Goal: Task Accomplishment & Management: Manage account settings

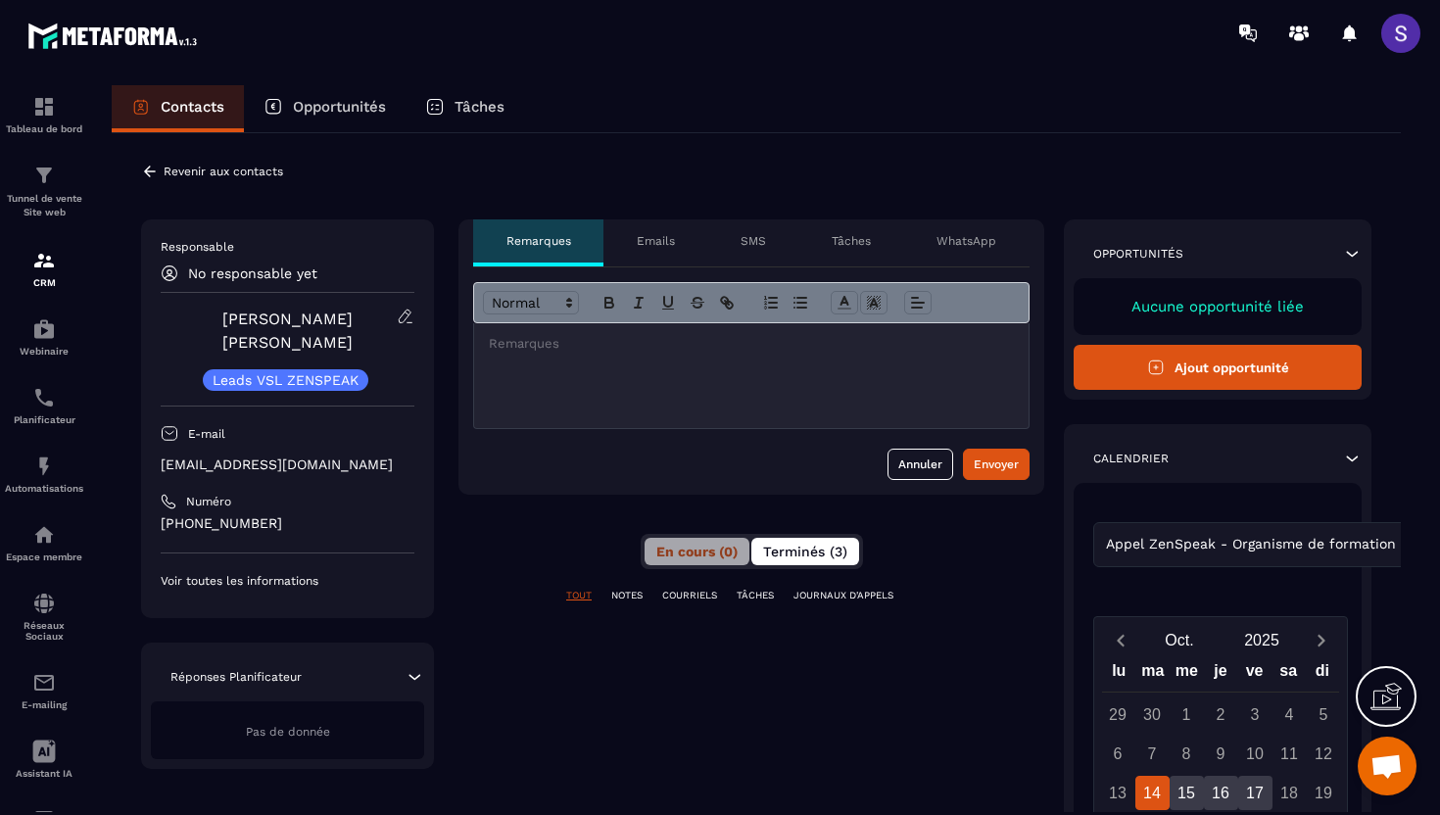
click at [805, 548] on span "Terminés (3)" at bounding box center [805, 552] width 84 height 16
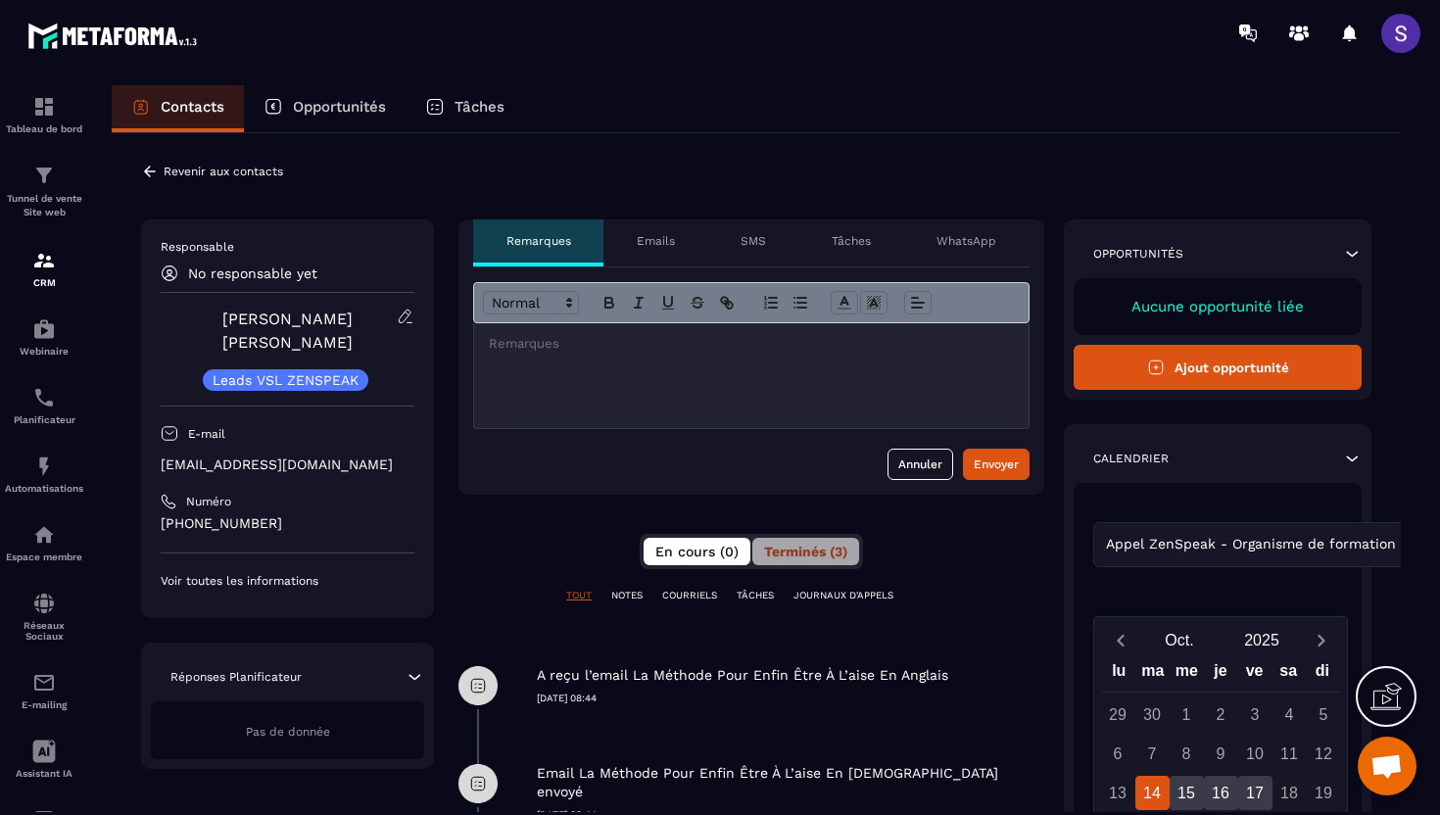
click at [675, 554] on span "En cours (0)" at bounding box center [696, 552] width 83 height 16
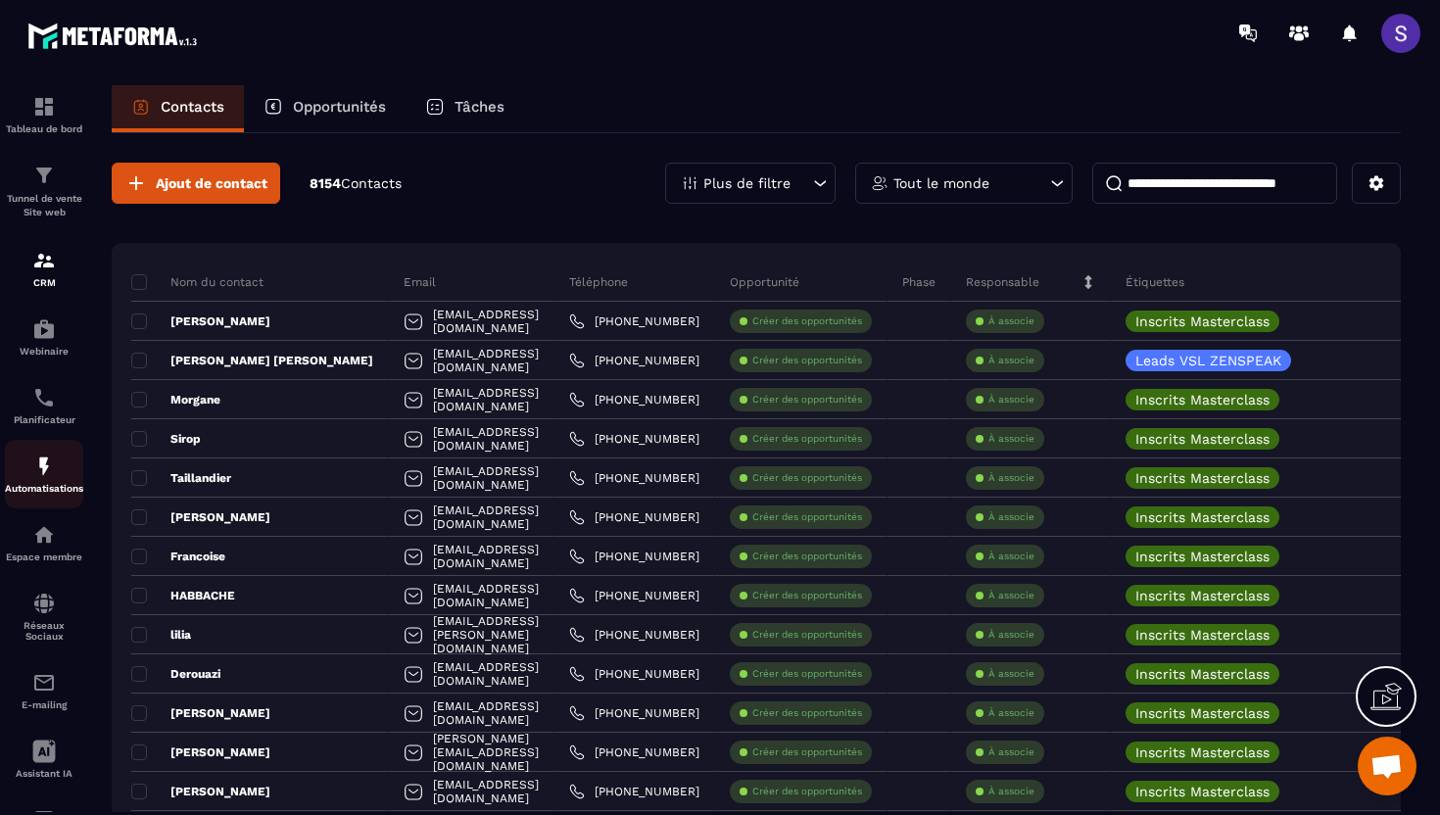
click at [44, 466] on img at bounding box center [44, 467] width 24 height 24
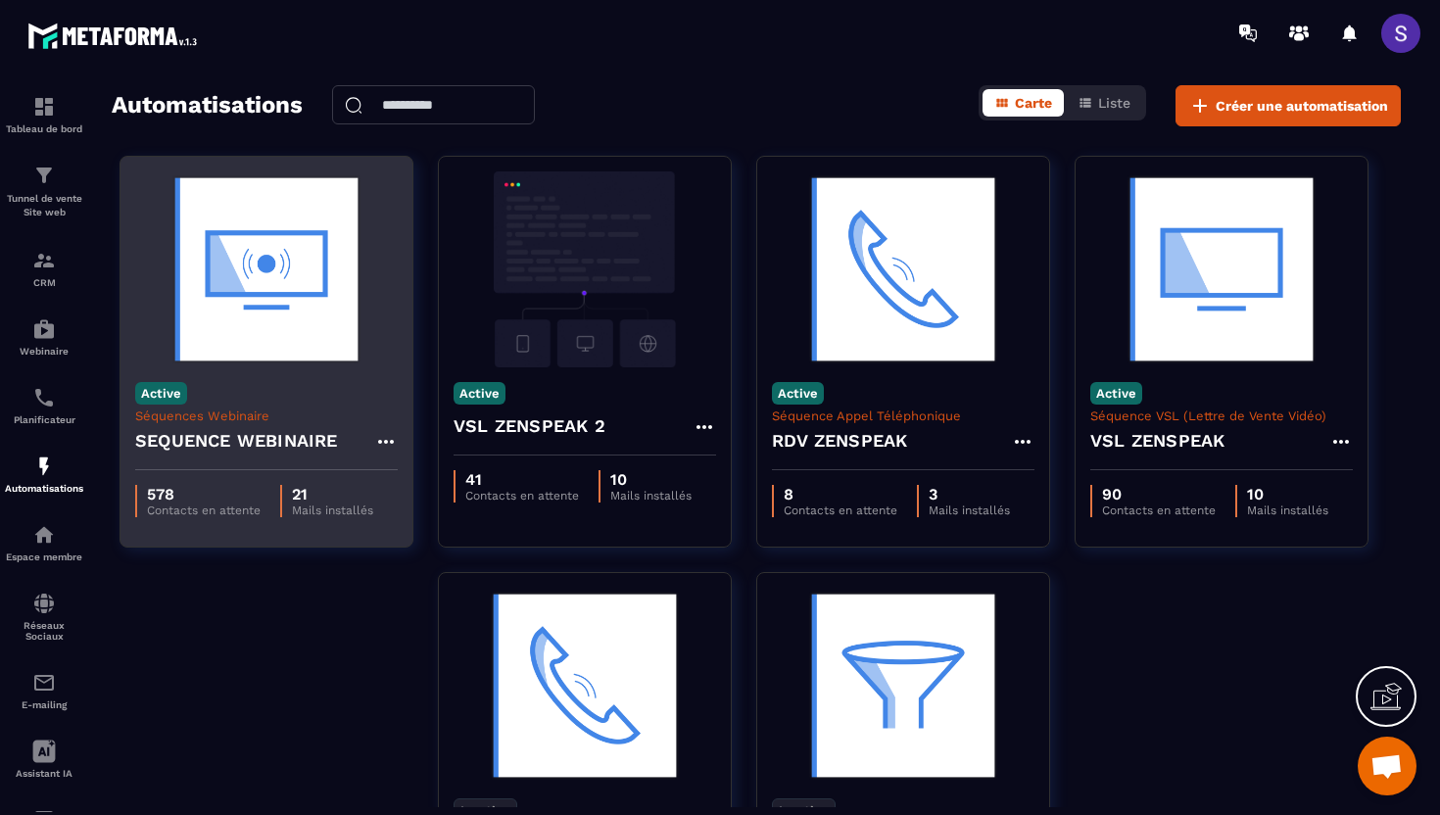
click at [299, 385] on div "Active Séquences Webinaire SEQUENCE WEBINAIRE" at bounding box center [266, 418] width 292 height 103
click at [272, 333] on img at bounding box center [266, 269] width 263 height 196
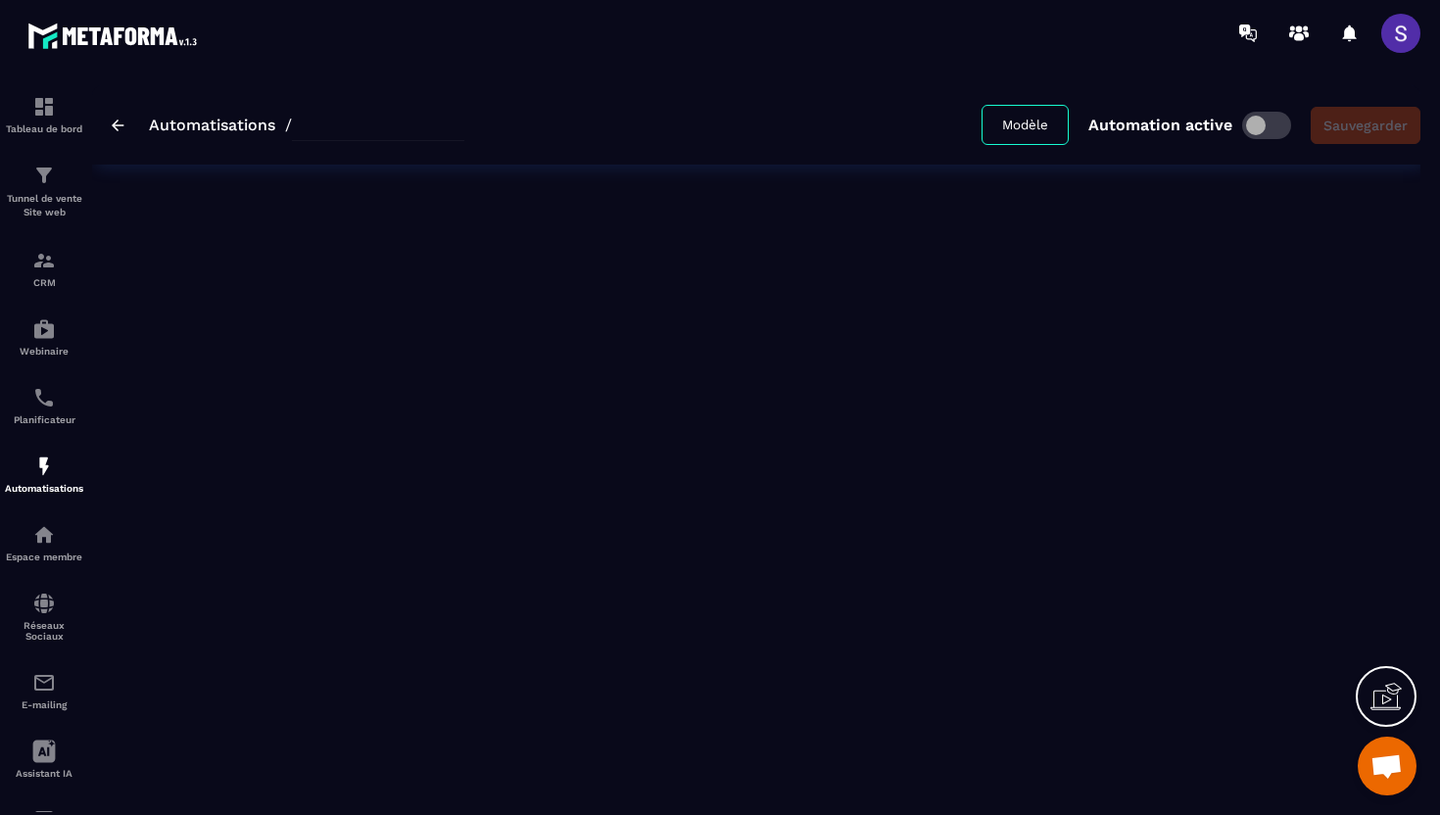
type input "**********"
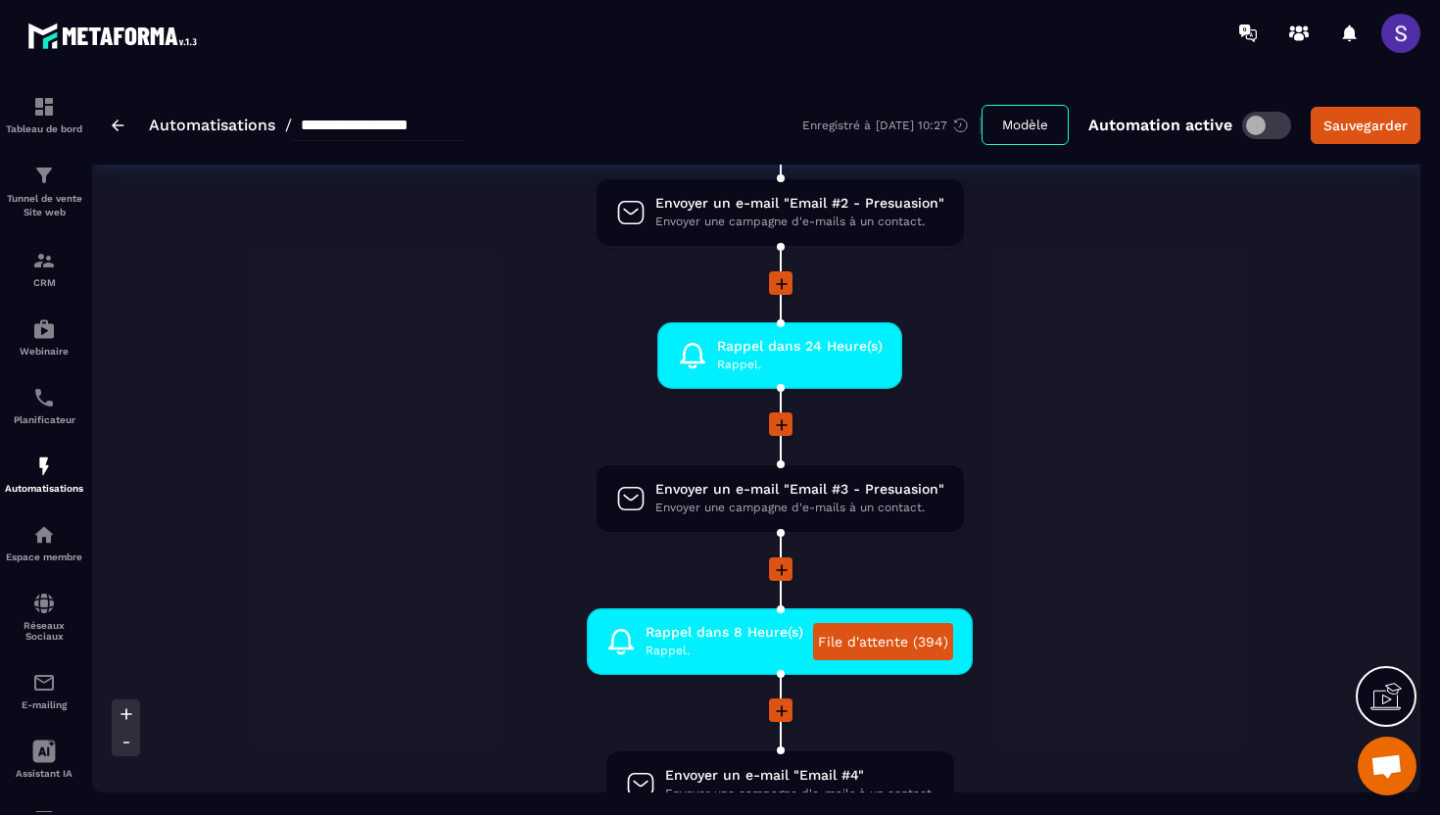
scroll to position [816, 0]
